Goal: Information Seeking & Learning: Learn about a topic

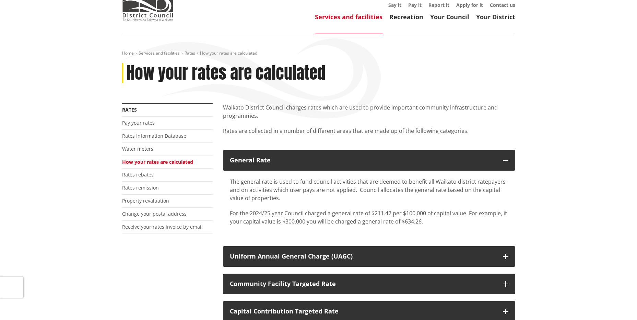
scroll to position [34, 0]
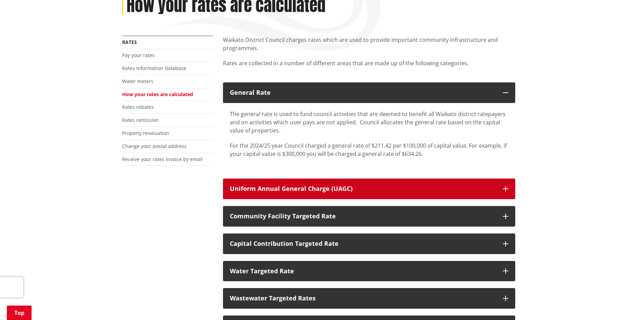
click at [327, 192] on div "Uniform Annual General Charge (UAGC)" at bounding box center [363, 188] width 266 height 7
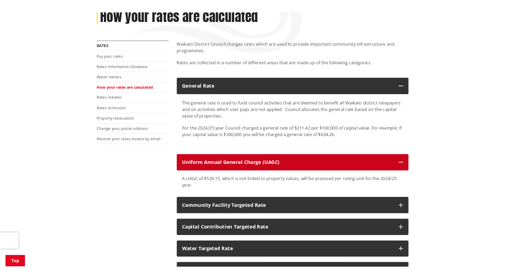
scroll to position [137, 0]
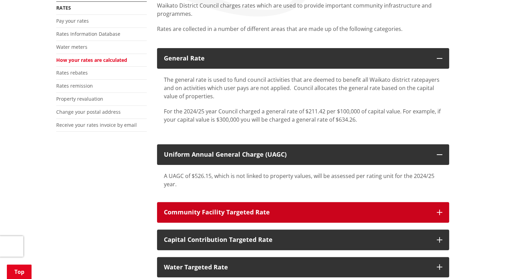
click at [208, 209] on div "Community Facility Targeted Rate" at bounding box center [297, 212] width 266 height 7
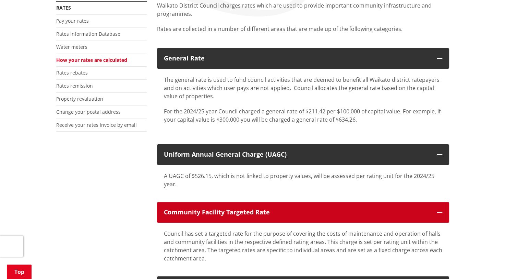
scroll to position [206, 0]
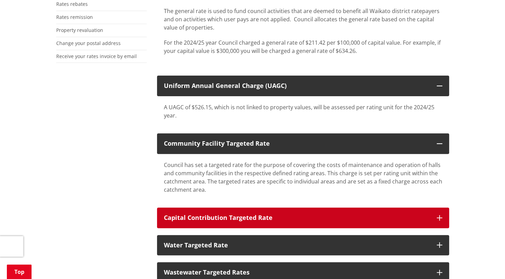
click at [209, 210] on button "Capital Contribution Targeted Rate" at bounding box center [303, 217] width 292 height 21
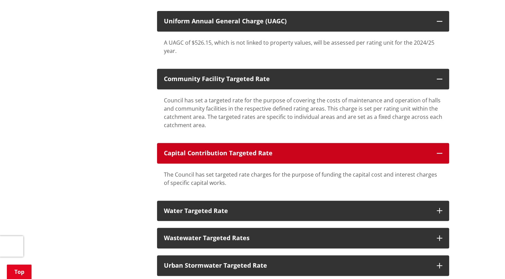
scroll to position [274, 0]
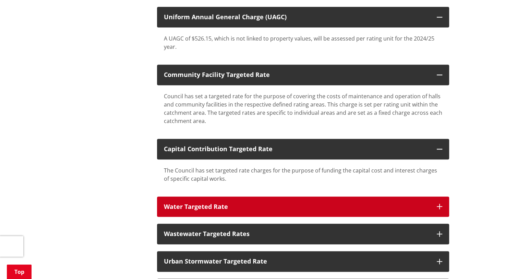
click at [227, 213] on button "Water Targeted Rate" at bounding box center [303, 206] width 292 height 21
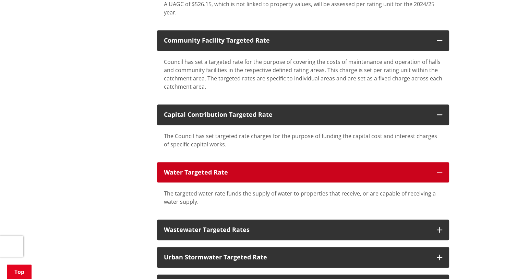
scroll to position [377, 0]
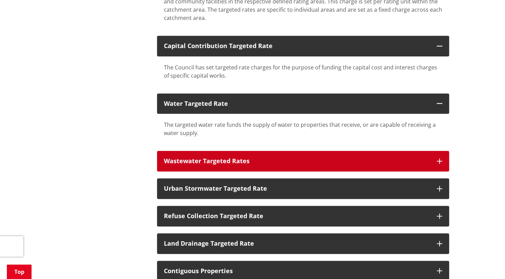
click at [210, 158] on div "Wastewater Targeted Rates" at bounding box center [297, 160] width 266 height 7
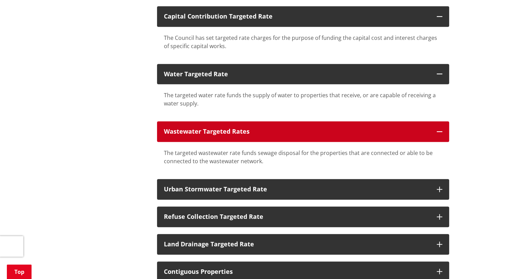
scroll to position [446, 0]
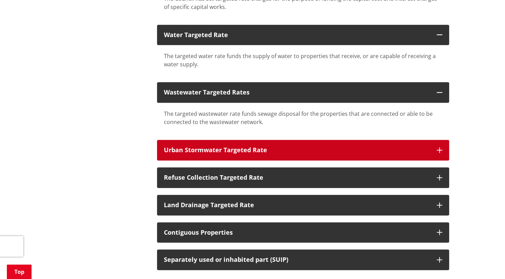
click at [211, 154] on button "Urban Stormwater Targeted Rate" at bounding box center [303, 150] width 292 height 21
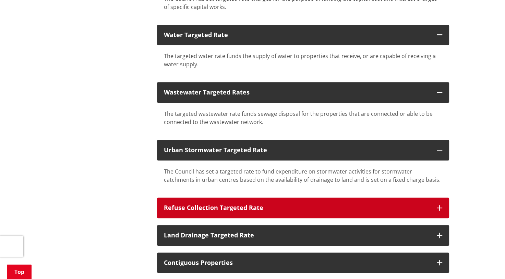
click at [194, 204] on div "Refuse Collection Targeted Rate" at bounding box center [297, 207] width 266 height 7
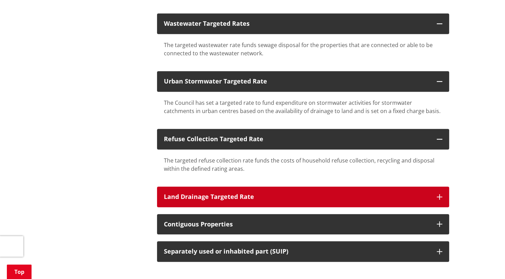
click at [204, 201] on button "Land Drainage Targeted Rate" at bounding box center [303, 196] width 292 height 21
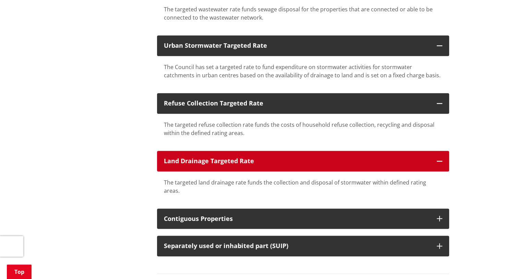
scroll to position [583, 0]
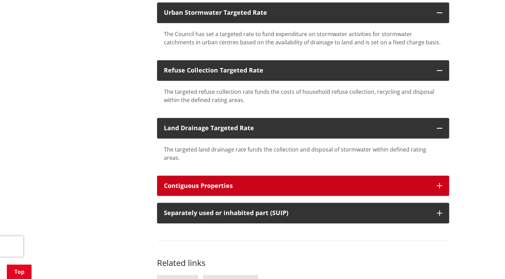
click at [209, 182] on div "Contiguous Properties" at bounding box center [297, 185] width 266 height 7
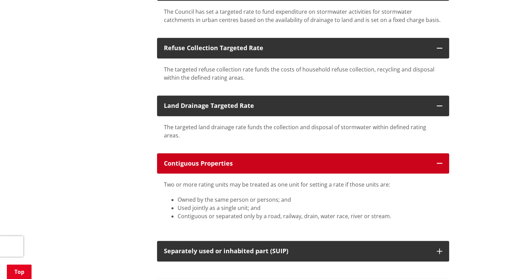
scroll to position [618, 0]
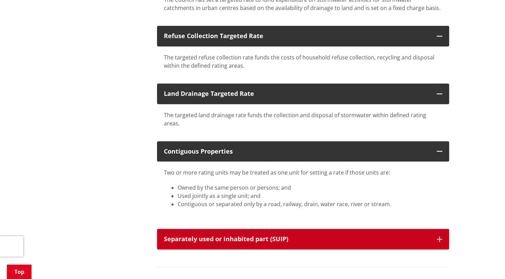
click at [211, 236] on button "Separately used or inhabited part (SUIP)" at bounding box center [303, 238] width 292 height 21
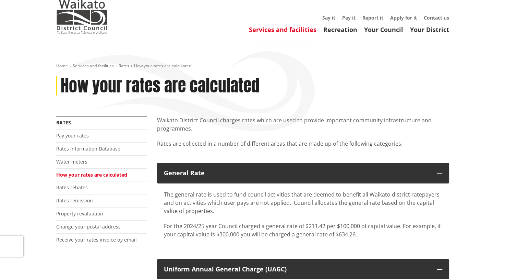
scroll to position [34, 0]
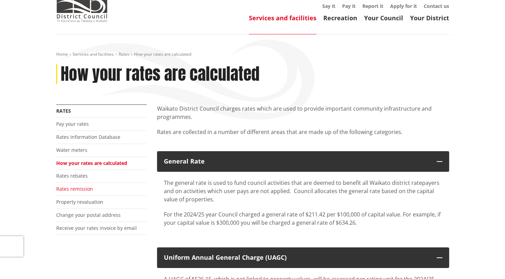
click at [74, 187] on link "Rates remission" at bounding box center [74, 188] width 37 height 7
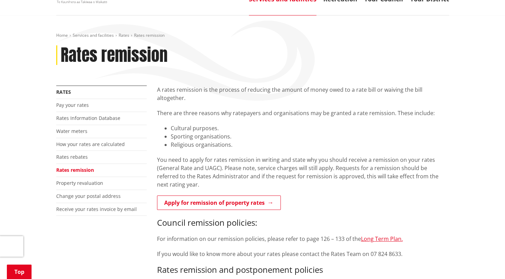
scroll to position [34, 0]
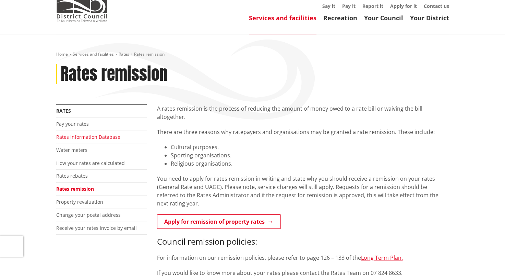
click at [102, 136] on link "Rates Information Database" at bounding box center [88, 136] width 64 height 7
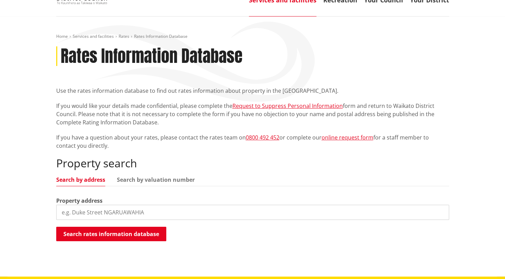
scroll to position [103, 0]
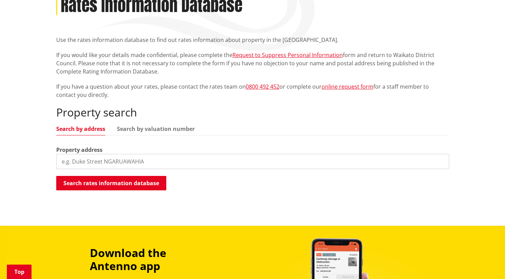
drag, startPoint x: 154, startPoint y: 161, endPoint x: 151, endPoint y: 163, distance: 4.1
click at [153, 161] on input "search" at bounding box center [252, 161] width 393 height 15
paste input "14 Market Street NGARUAWAHI"
type input "14 Market Street NGARUAWAHIa"
click at [147, 181] on button "Search rates information database" at bounding box center [111, 183] width 110 height 14
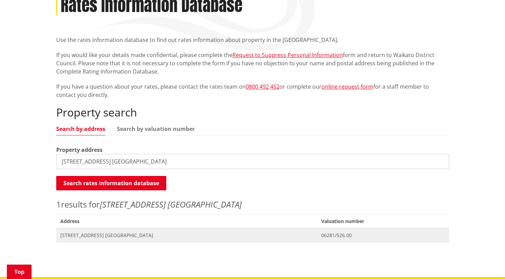
click at [134, 229] on span "Address 14 Market Street NGARUAWAHIA" at bounding box center [186, 235] width 261 height 14
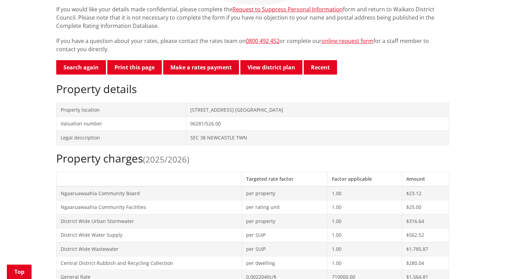
scroll to position [137, 0]
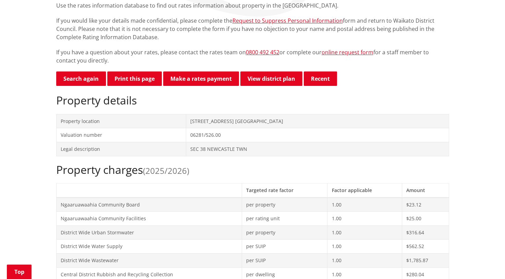
click at [176, 175] on span "(2025/2026)" at bounding box center [166, 170] width 46 height 11
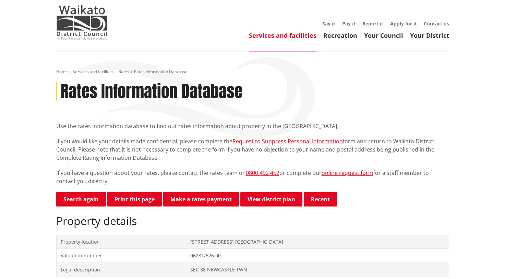
scroll to position [0, 0]
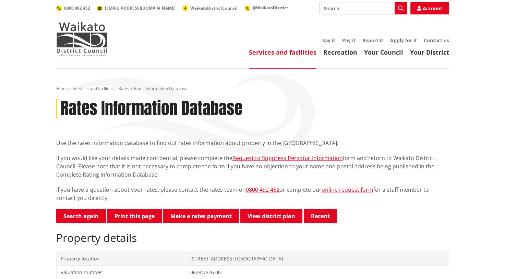
click at [345, 3] on input "Search" at bounding box center [363, 8] width 88 height 12
type input "24/25 Rates"
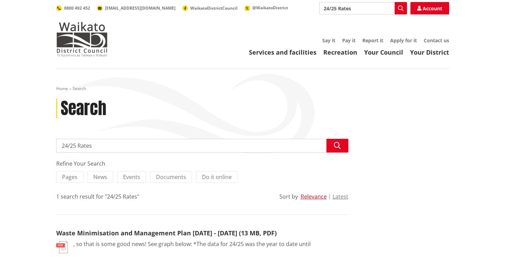
scroll to position [34, 0]
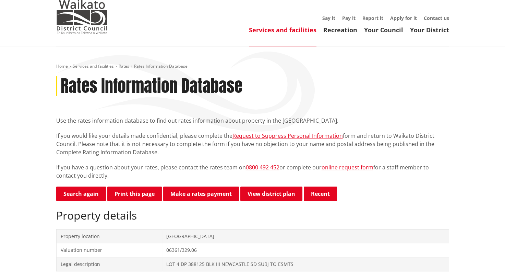
scroll to position [34, 0]
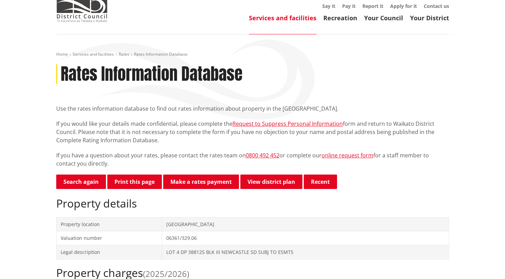
click at [275, 19] on link "Services and facilities" at bounding box center [283, 18] width 68 height 8
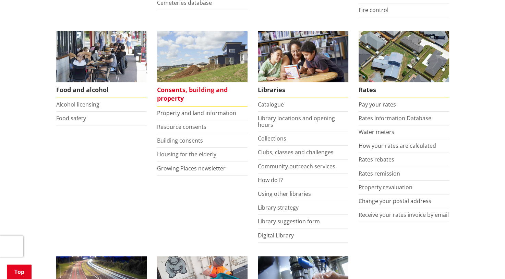
scroll to position [309, 0]
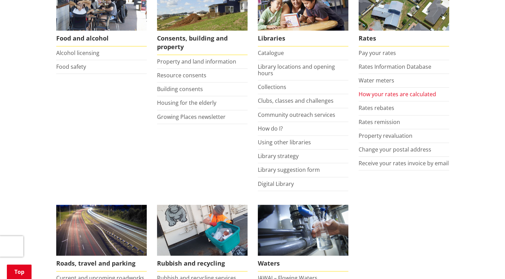
click at [385, 96] on link "How your rates are calculated" at bounding box center [398, 94] width 78 height 8
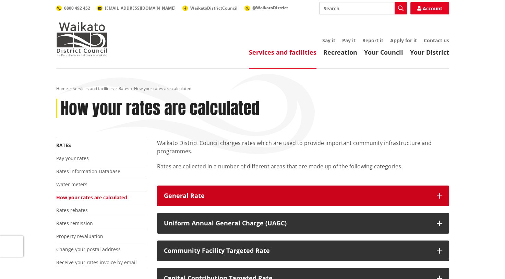
click at [260, 193] on div "General Rate" at bounding box center [297, 195] width 266 height 7
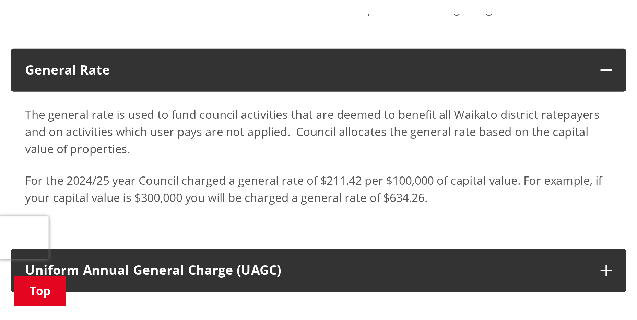
scroll to position [103, 0]
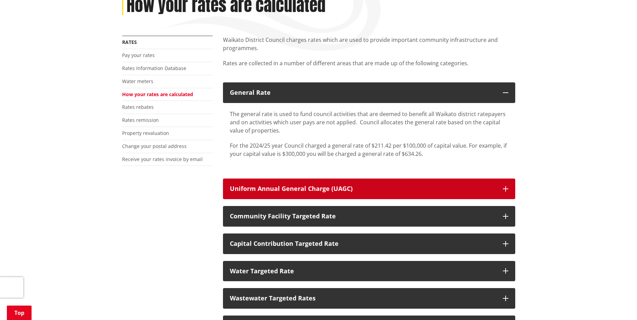
click at [348, 185] on div "Uniform Annual General Charge (UAGC)" at bounding box center [363, 188] width 266 height 7
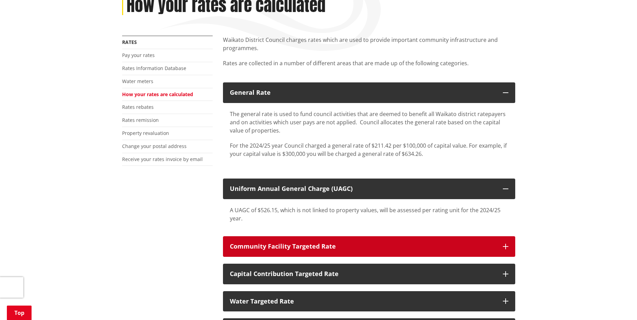
click at [447, 242] on button "Community Facility Targeted Rate" at bounding box center [369, 246] width 292 height 21
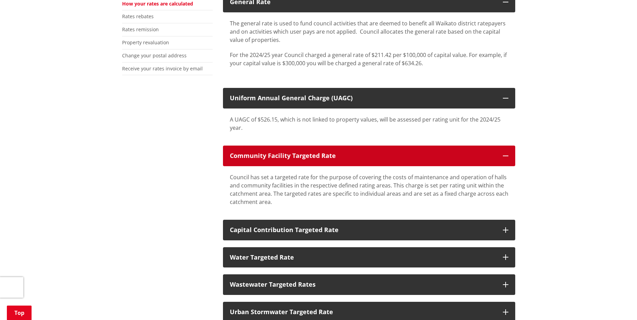
scroll to position [206, 0]
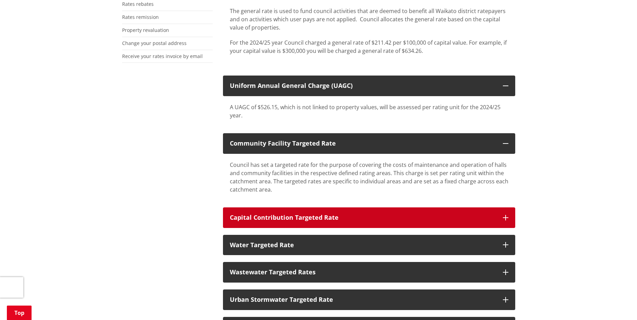
click at [371, 216] on div "Capital Contribution Targeted Rate" at bounding box center [363, 217] width 266 height 7
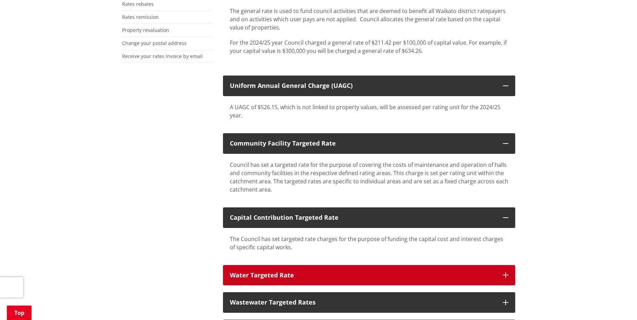
click at [404, 277] on div "Water Targeted Rate" at bounding box center [363, 275] width 266 height 7
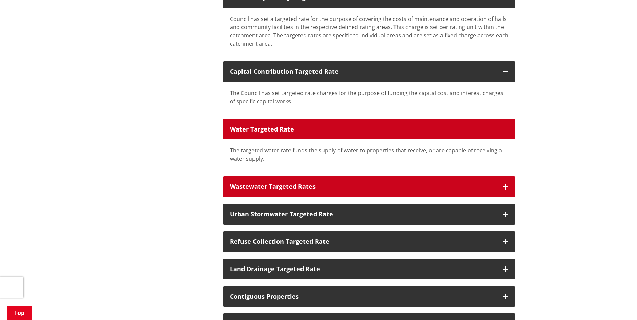
scroll to position [377, 0]
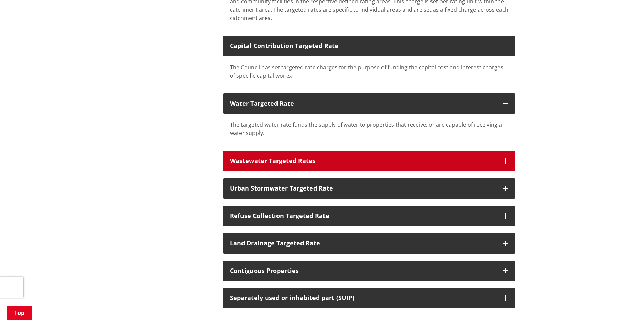
click at [362, 160] on div "Wastewater Targeted Rates" at bounding box center [363, 160] width 266 height 7
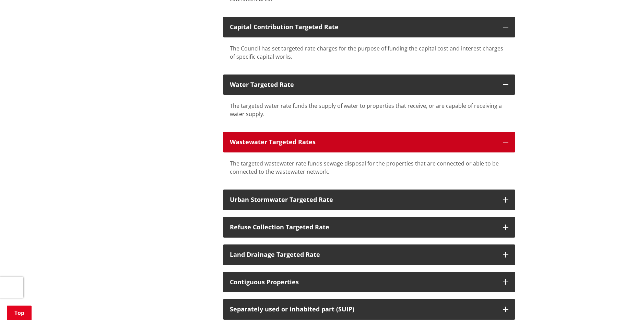
scroll to position [412, 0]
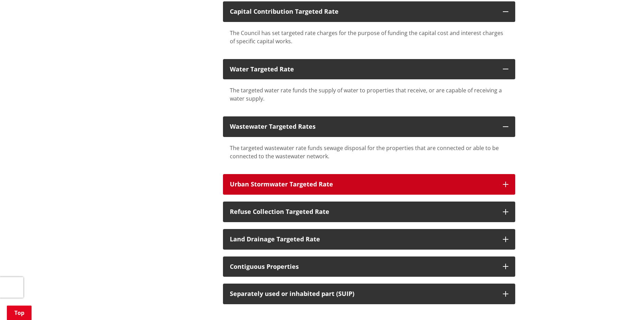
click at [364, 182] on div "Urban Stormwater Targeted Rate" at bounding box center [363, 184] width 266 height 7
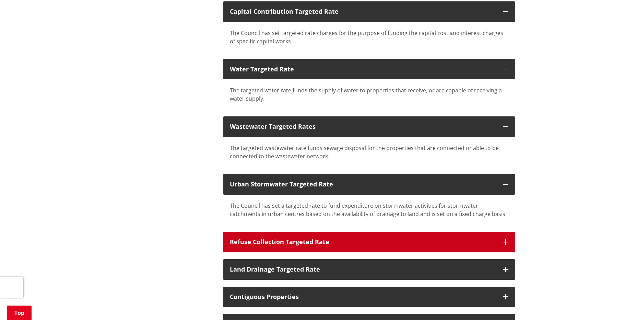
click at [361, 237] on button "Refuse Collection Targeted Rate" at bounding box center [369, 242] width 292 height 21
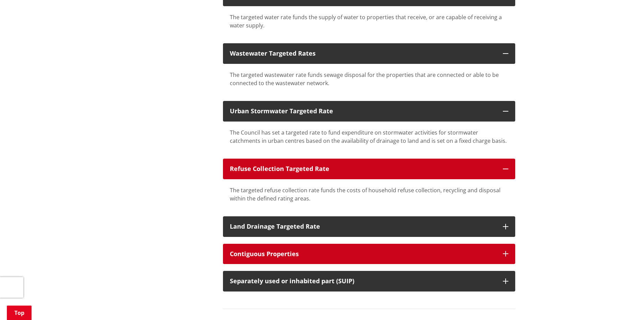
scroll to position [515, 0]
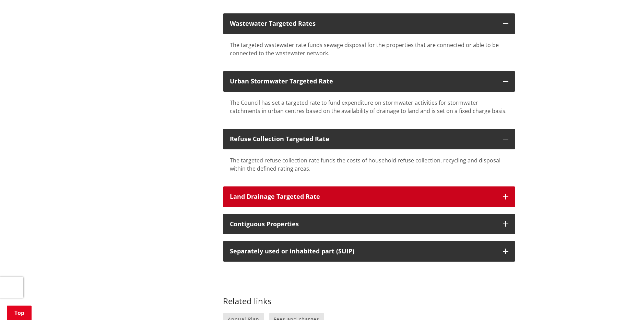
click at [342, 196] on div "Land Drainage Targeted Rate" at bounding box center [363, 196] width 266 height 7
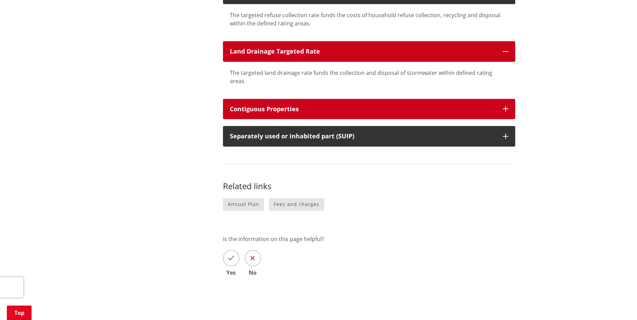
scroll to position [652, 0]
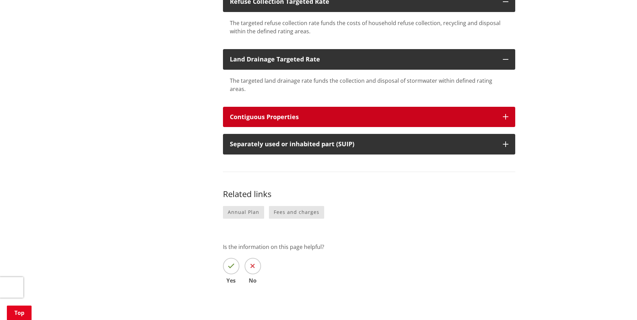
click at [338, 114] on div "Contiguous Properties" at bounding box center [363, 117] width 266 height 7
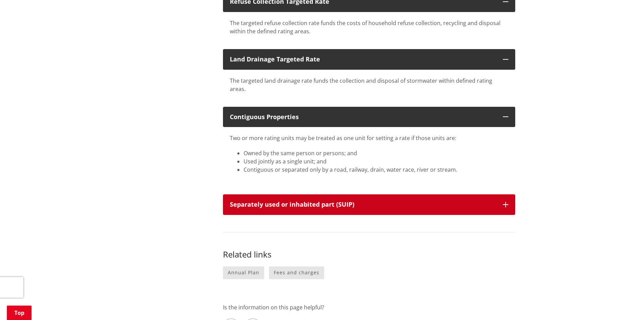
click at [351, 201] on p "Separately used or inhabited part (SUIP)" at bounding box center [363, 204] width 266 height 7
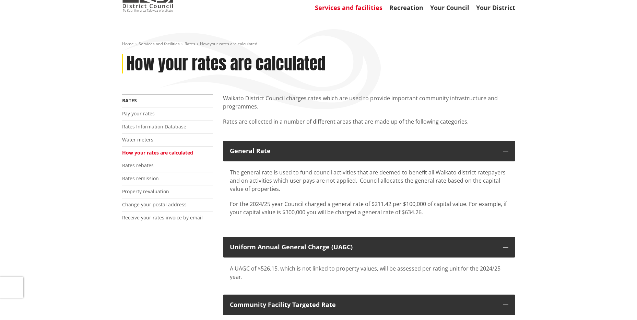
scroll to position [34, 0]
